Goal: Task Accomplishment & Management: Use online tool/utility

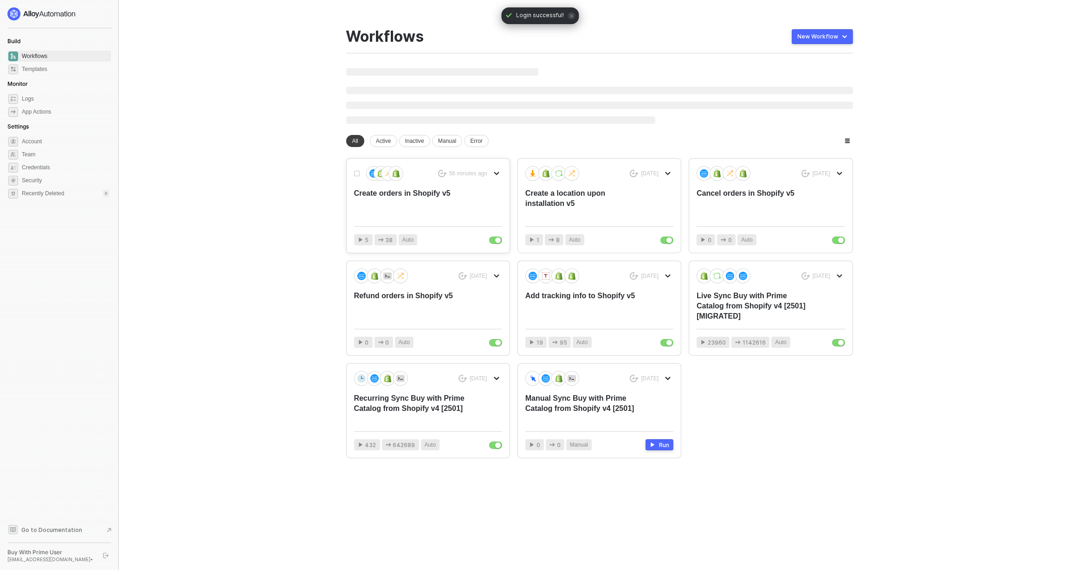
click at [439, 192] on div "Create orders in Shopify v5" at bounding box center [413, 203] width 118 height 31
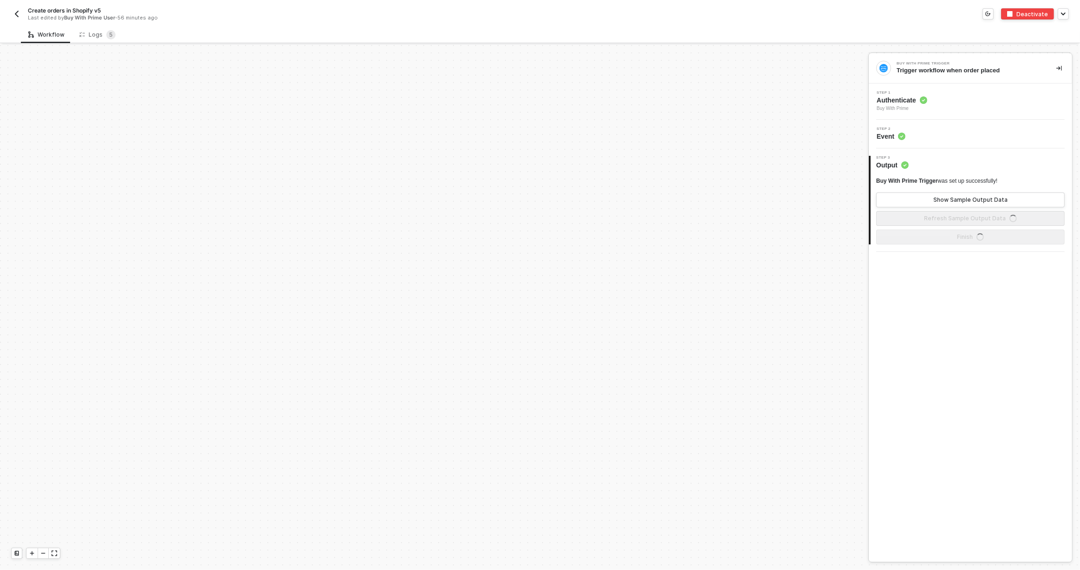
scroll to position [432, 0]
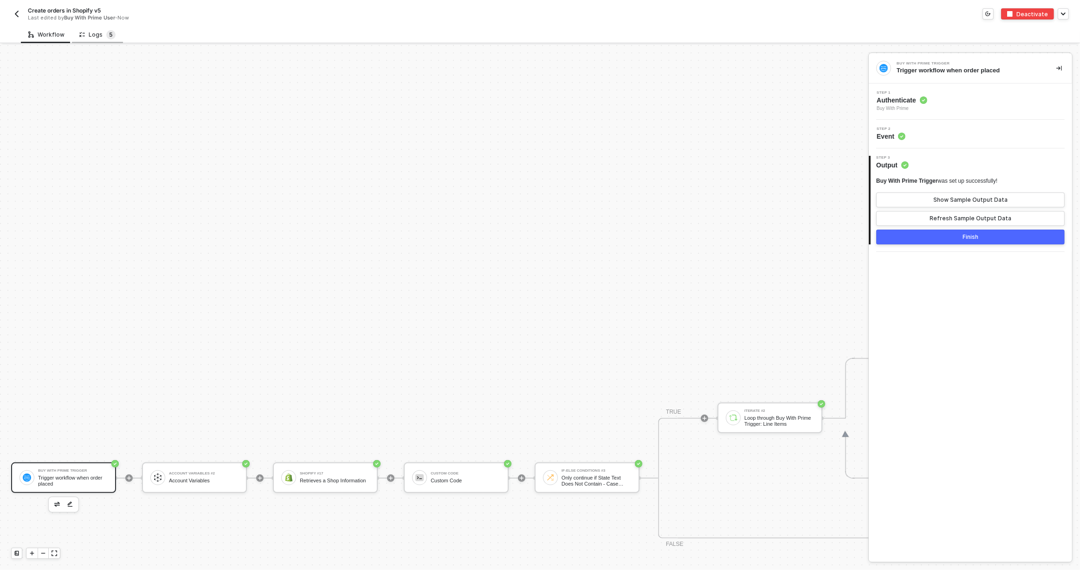
click at [109, 37] on span "5" at bounding box center [111, 34] width 4 height 7
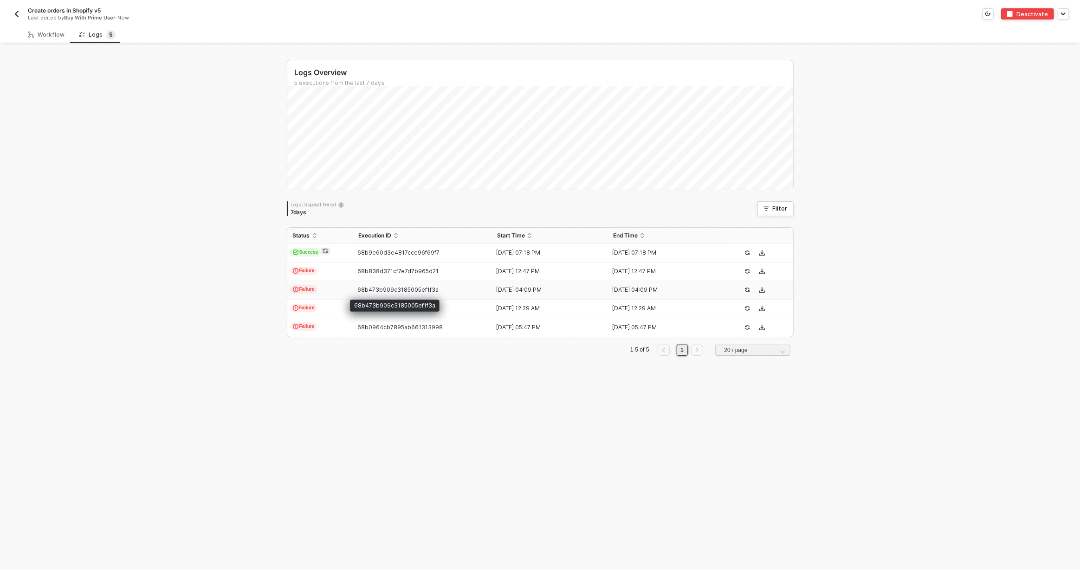
click at [382, 289] on span "68b473b909c3185005ef1f3a" at bounding box center [397, 289] width 81 height 7
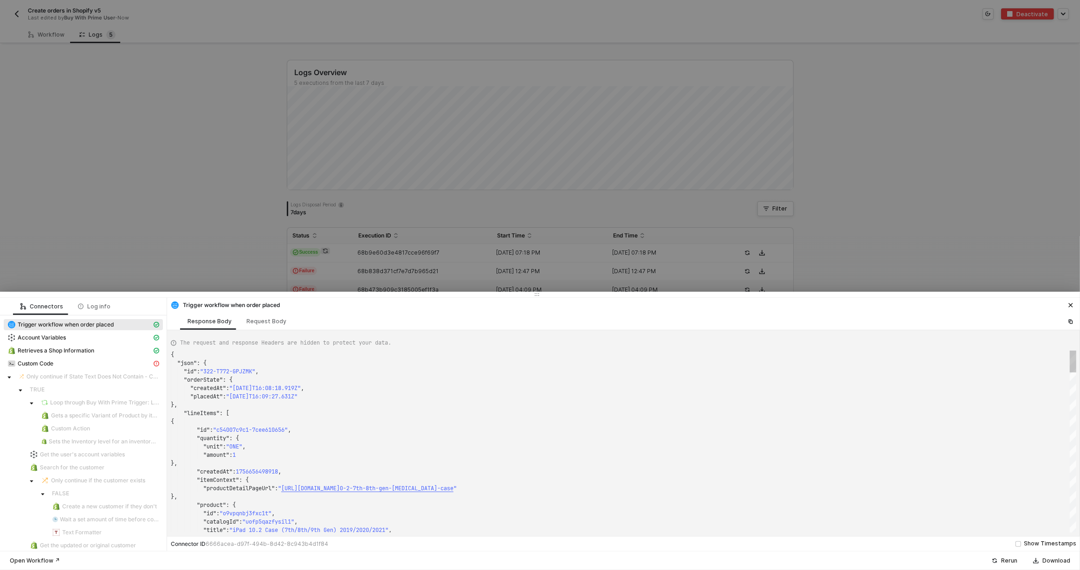
scroll to position [84, 0]
click at [472, 170] on div at bounding box center [540, 285] width 1080 height 570
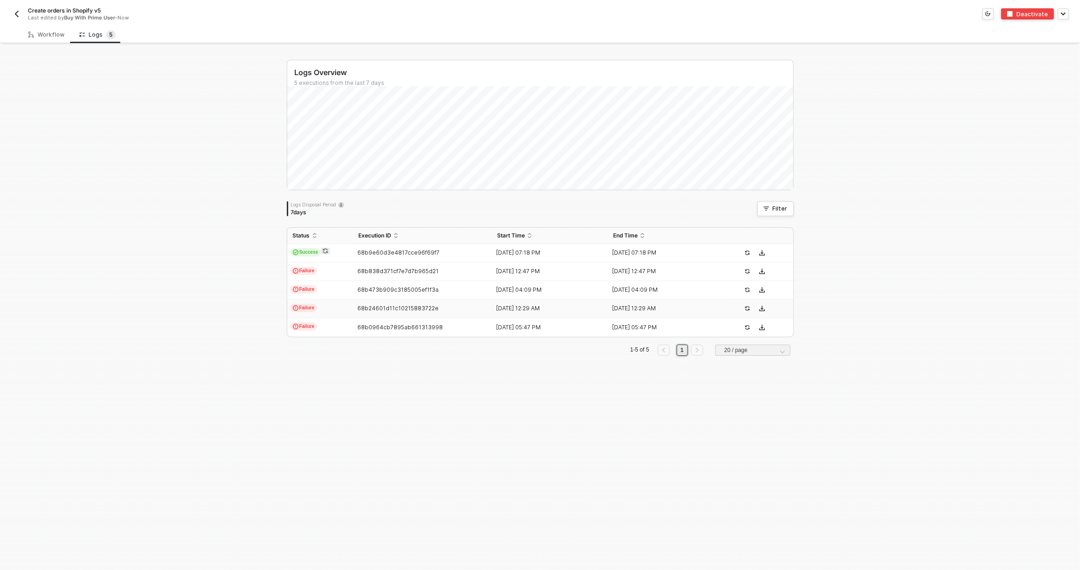
click at [437, 314] on td "68b24601d11c10215883722e" at bounding box center [422, 309] width 139 height 19
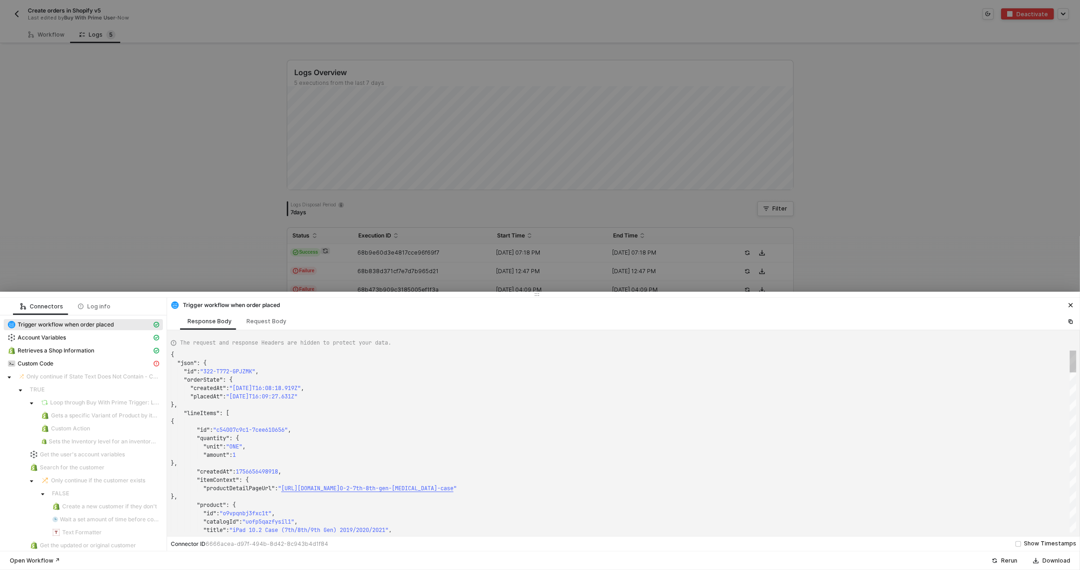
type textarea "{ "json": { "id": "322-E4Z6-KDRD5E", "orderState": { "createdAt": "2025-08-30T0…"
click at [461, 186] on div at bounding box center [540, 285] width 1080 height 570
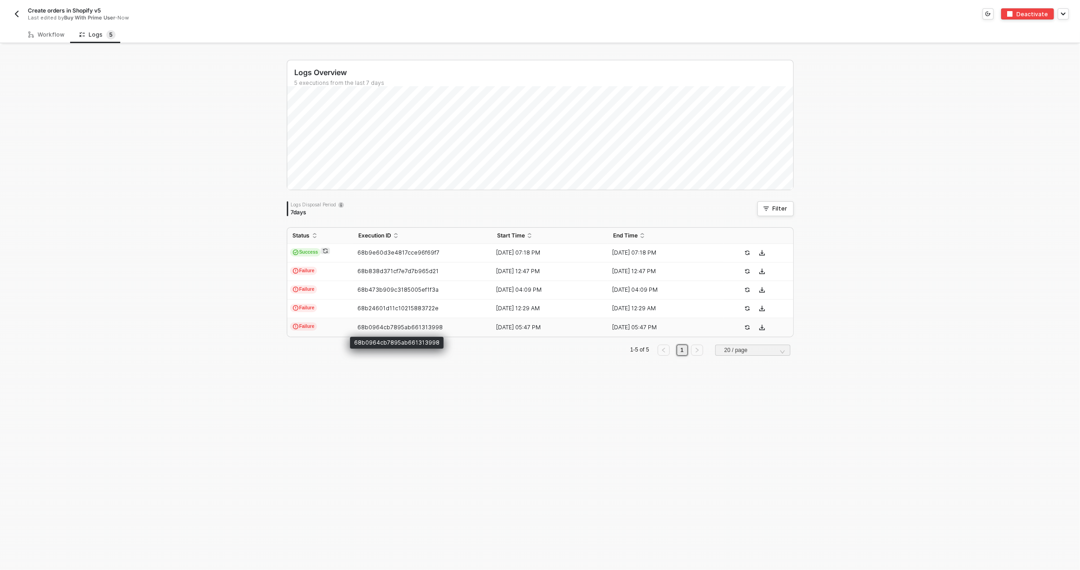
click at [424, 327] on span "68b0964cb7895ab661313998" at bounding box center [399, 327] width 85 height 7
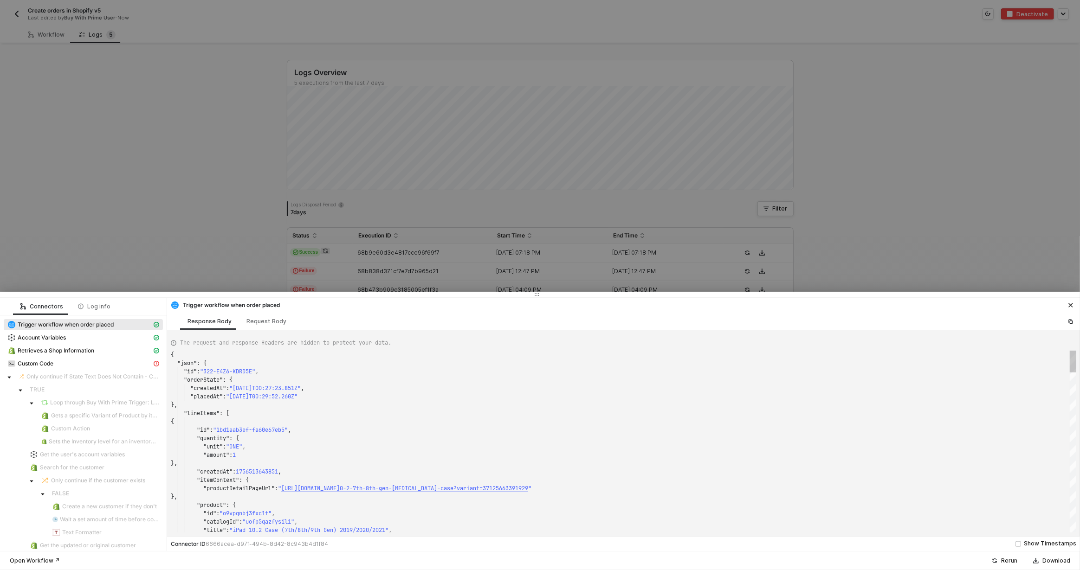
type textarea "{ "json": { "id": "322-4A2Y-XNFEZB", "orderState": { "createdAt": "2025-08-28T1…"
click at [418, 183] on div at bounding box center [540, 285] width 1080 height 570
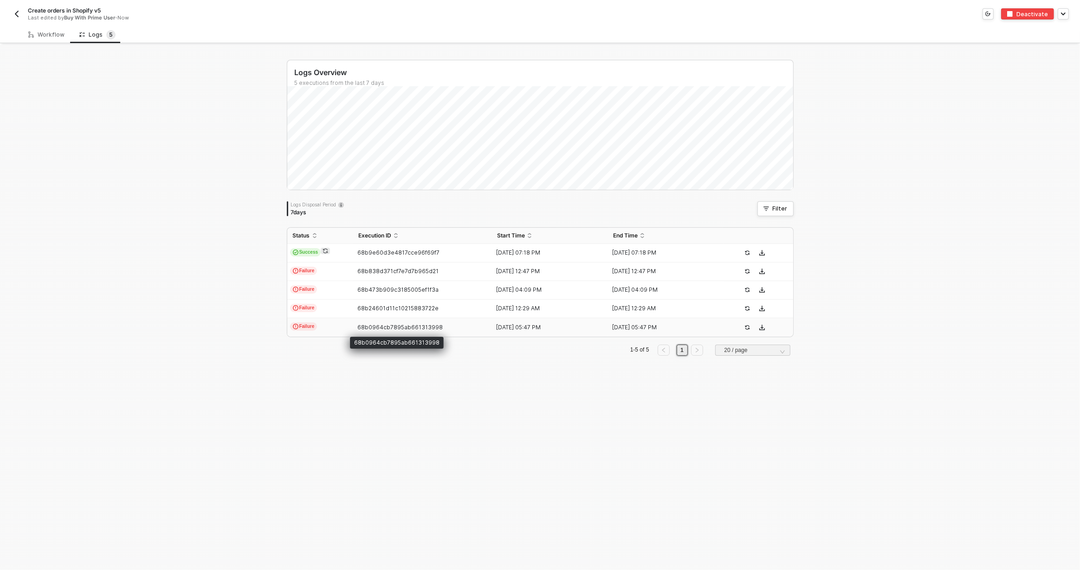
click at [381, 329] on span "68b0964cb7895ab661313998" at bounding box center [399, 327] width 85 height 7
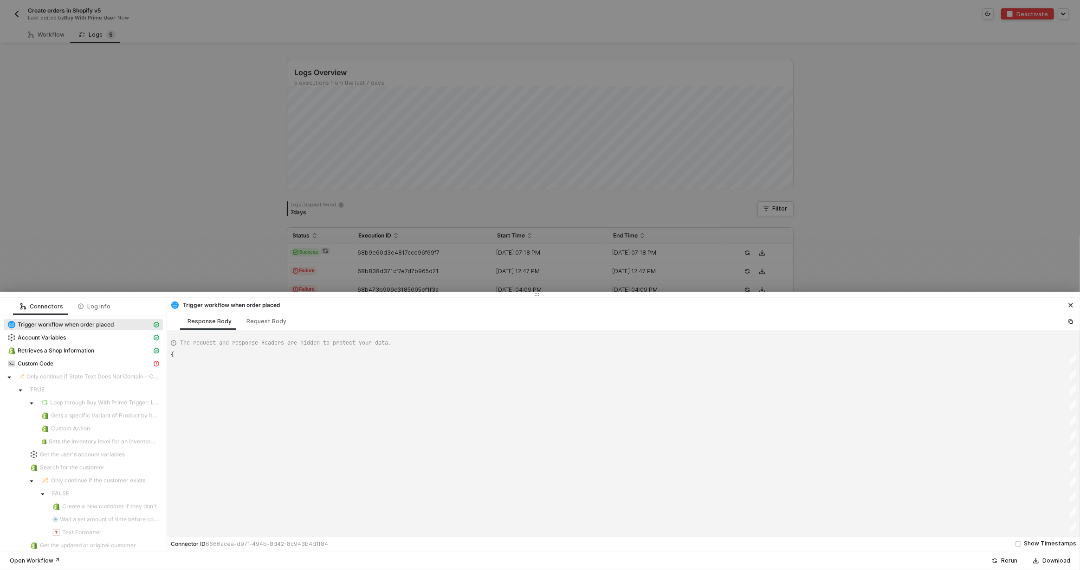
type textarea "{ "json": { "id": "322-4A2Y-XNFEZB", "orderState": { "createdAt": "2025-08-28T1…"
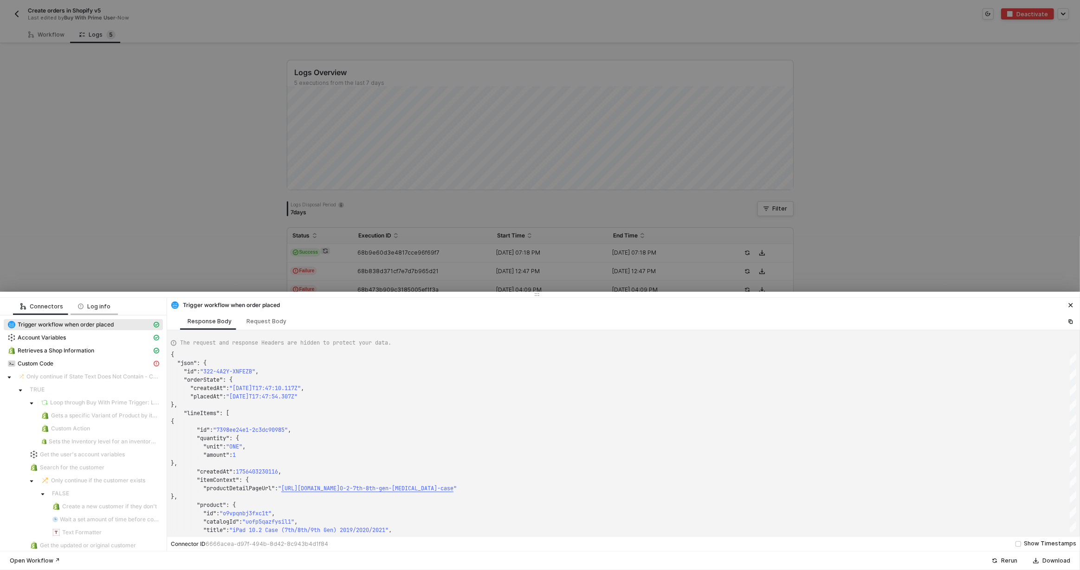
click at [98, 311] on div "Log info" at bounding box center [94, 306] width 47 height 17
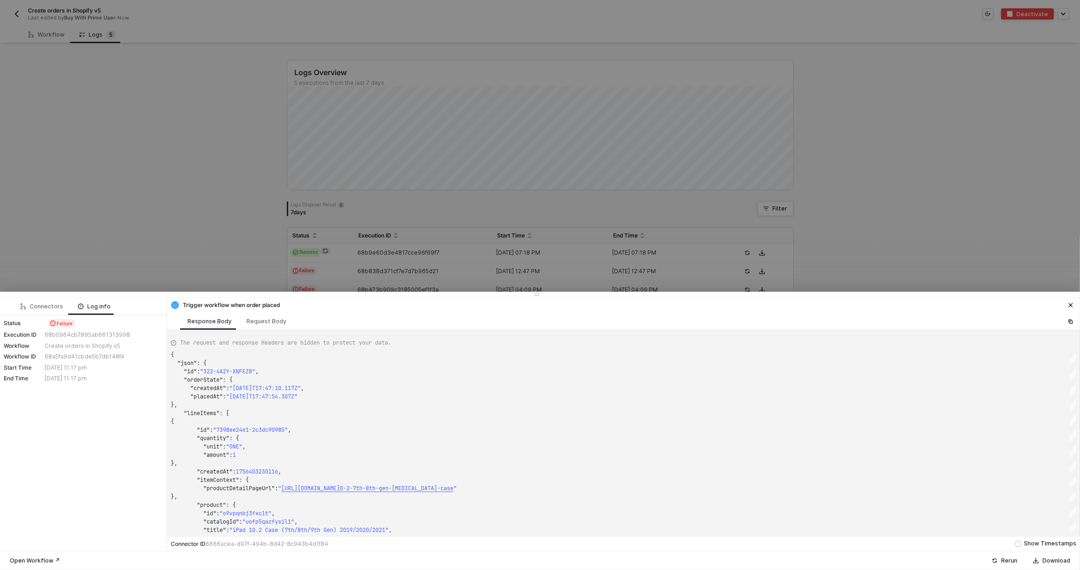
click at [75, 338] on div "Status Failure Execution ID 68b0964cb7895ab661313998 Workflow Create orders in …" at bounding box center [83, 351] width 167 height 71
click at [77, 336] on div "68b0964cb7895ab661313998" at bounding box center [103, 334] width 116 height 7
copy div "68b0964cb7895ab661313998"
click at [311, 253] on div at bounding box center [540, 285] width 1080 height 570
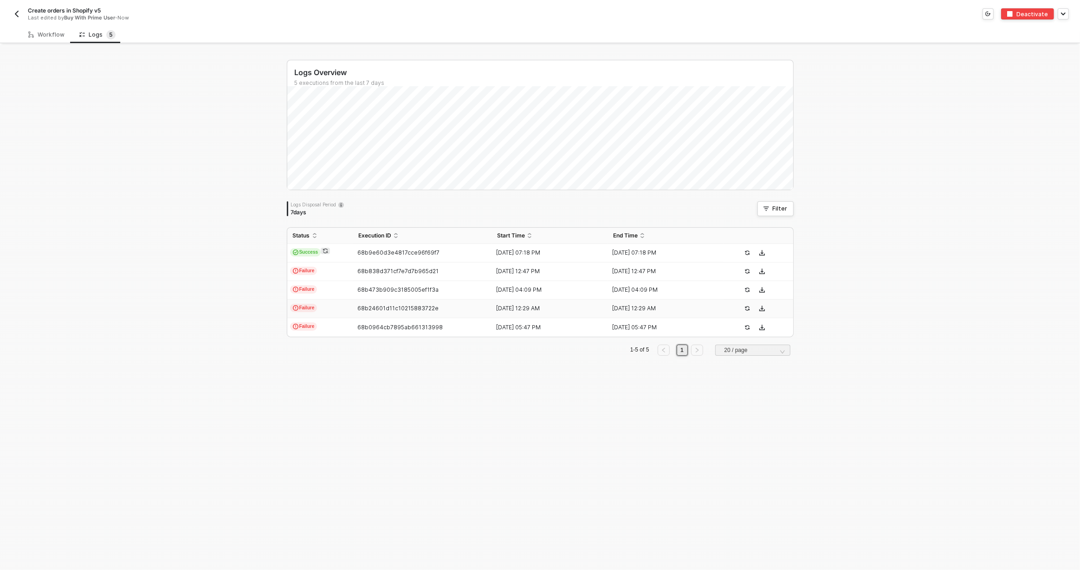
click at [367, 311] on span "68b24601d11c10215883722e" at bounding box center [397, 308] width 81 height 7
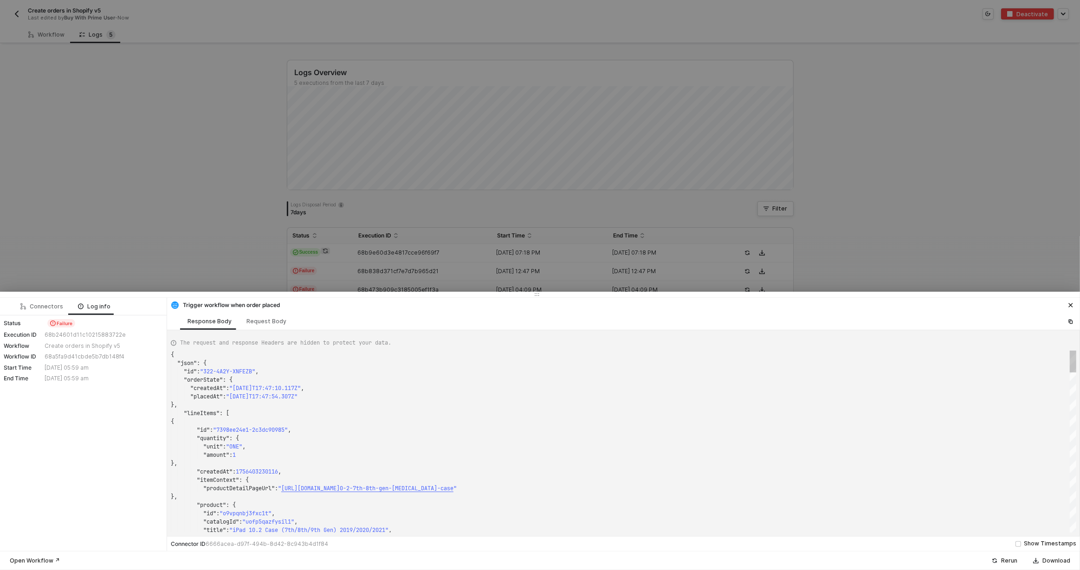
type textarea "{ "json": { "id": "322-E4Z6-KDRD5E", "orderState": { "createdAt": "2025-08-30T0…"
click at [96, 335] on div "68b24601d11c10215883722e" at bounding box center [103, 334] width 116 height 7
copy div "68b24601d11c10215883722e"
click at [375, 262] on div at bounding box center [540, 285] width 1080 height 570
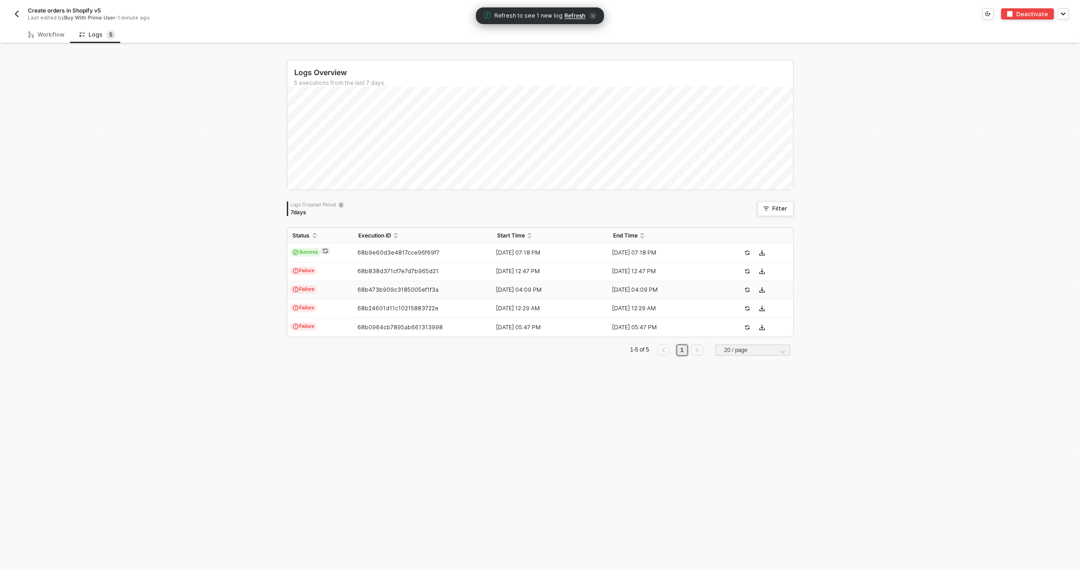
click at [376, 285] on td "68b473b909c3185005ef1f3a" at bounding box center [422, 290] width 139 height 19
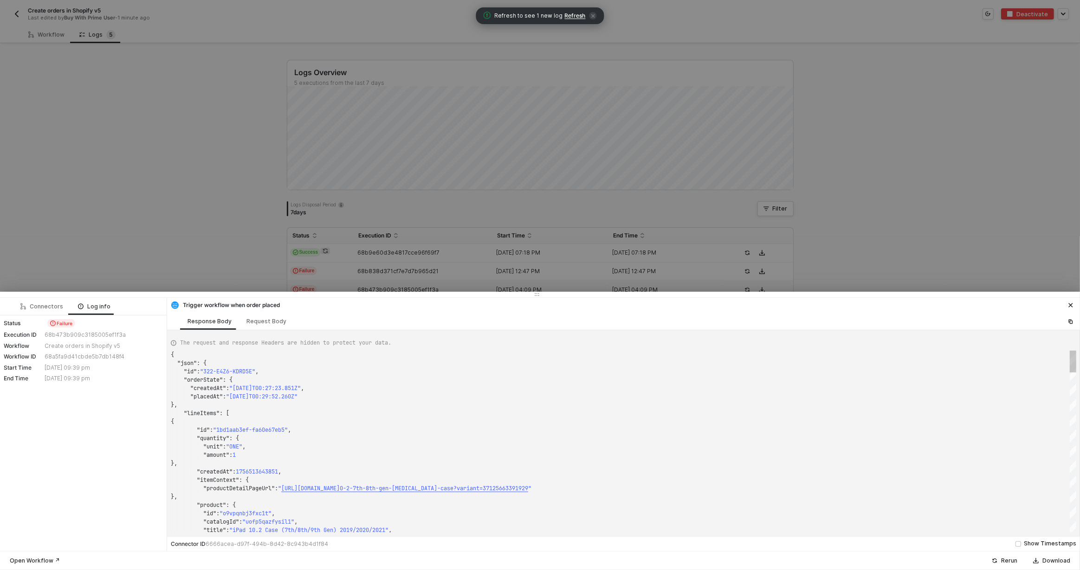
type textarea "{ "json": { "id": "322-T772-GPJZMK", "orderState": { "createdAt": "2025-08-31T1…"
click at [100, 336] on div "68b473b909c3185005ef1f3a" at bounding box center [103, 334] width 116 height 7
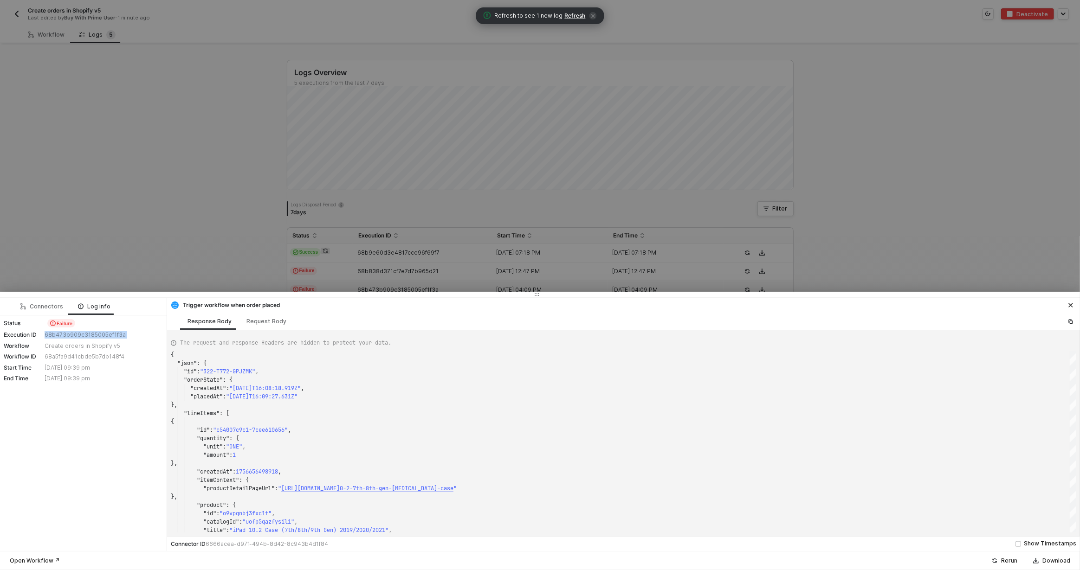
copy div "68b473b909c3185005ef1f3a"
click at [470, 149] on div at bounding box center [540, 285] width 1080 height 570
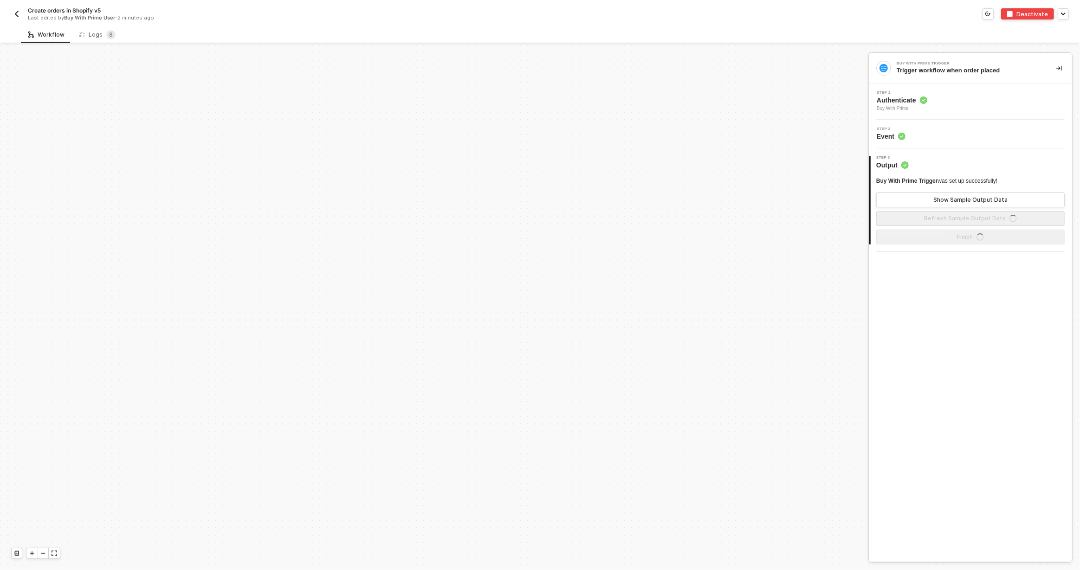
scroll to position [432, 0]
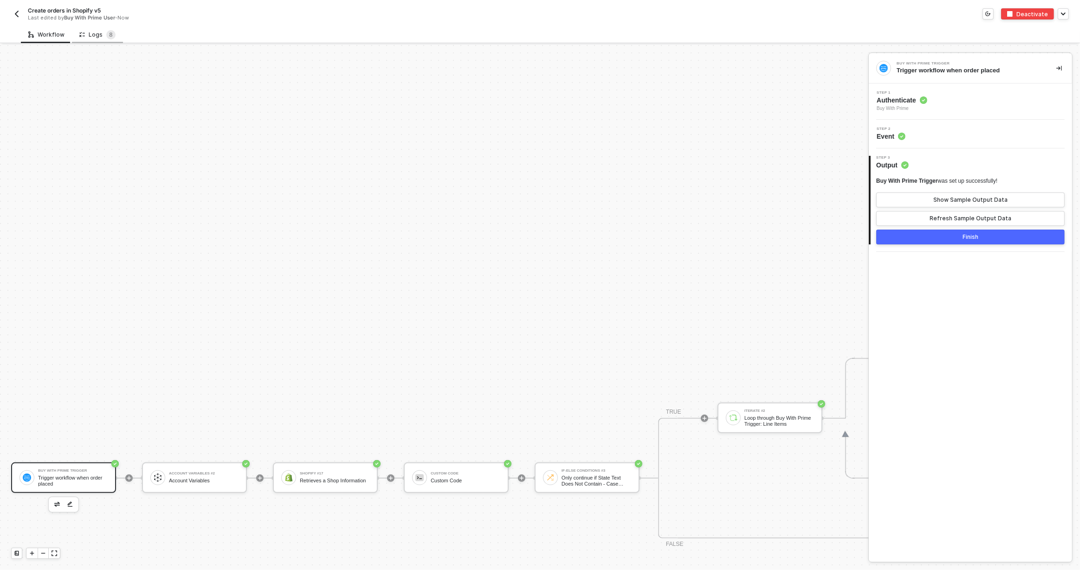
click at [116, 38] on div "Logs 8" at bounding box center [97, 34] width 51 height 17
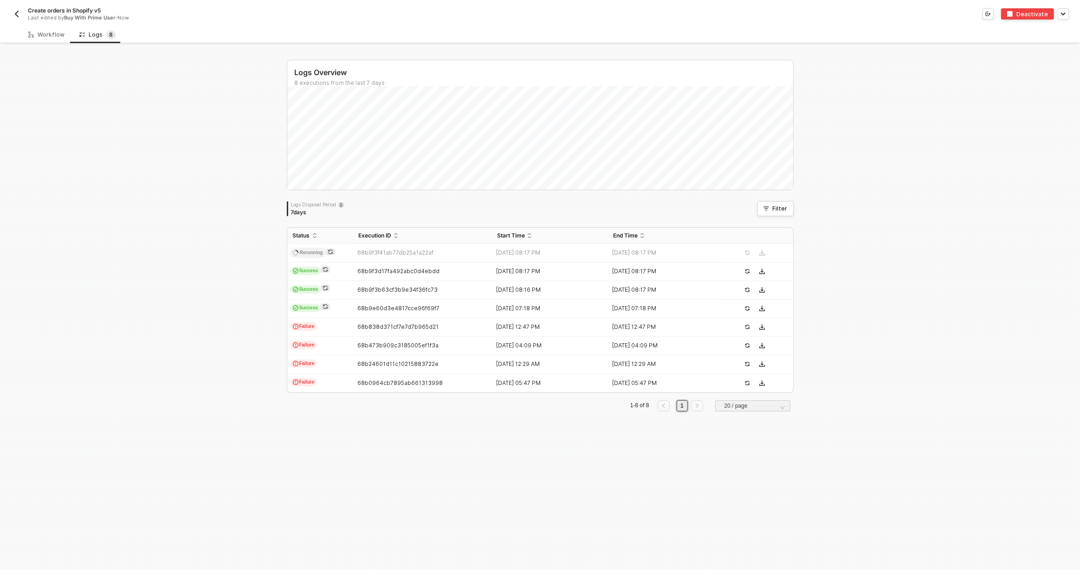
click at [259, 130] on div "Logs Overview 8 executions from the last 7 days Logs Disposal Period 7 days Fil…" at bounding box center [540, 307] width 1080 height 525
click at [52, 39] on div "Workflow" at bounding box center [46, 34] width 51 height 17
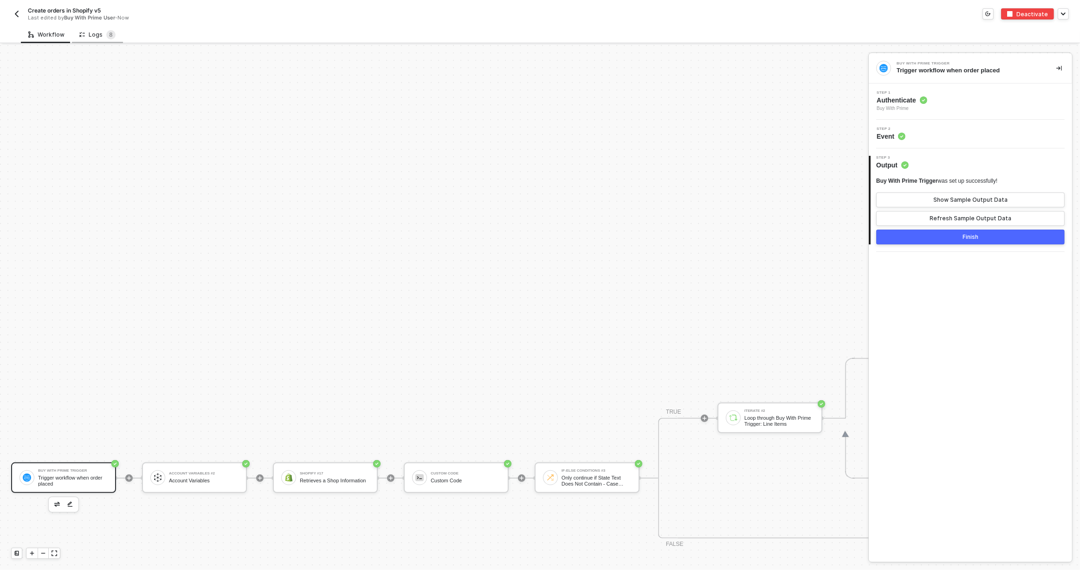
click at [79, 37] on icon at bounding box center [82, 35] width 6 height 8
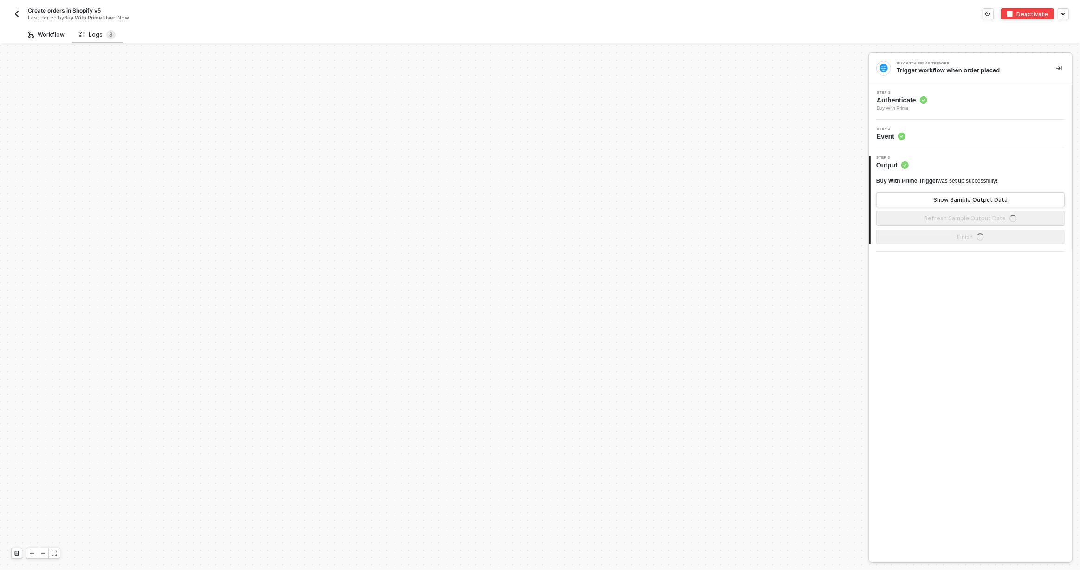
scroll to position [432, 0]
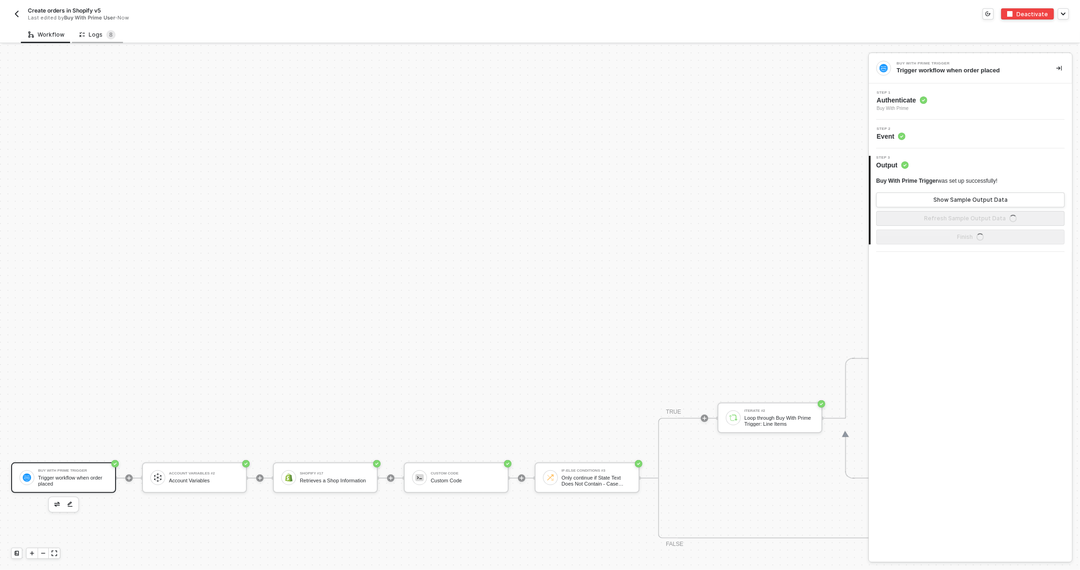
click at [98, 38] on div "Logs 8" at bounding box center [97, 34] width 36 height 9
